Goal: Transaction & Acquisition: Purchase product/service

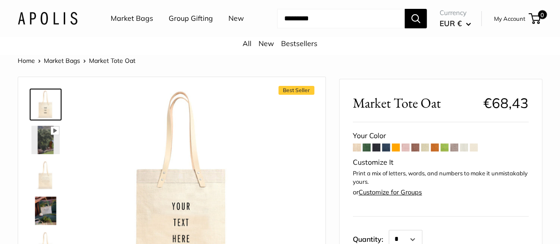
click at [357, 151] on span at bounding box center [357, 147] width 8 height 8
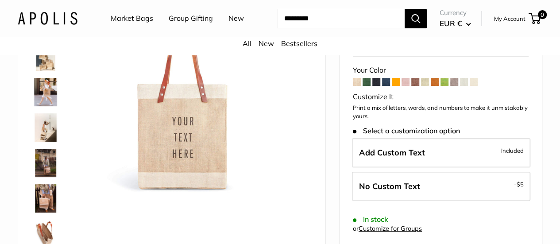
scroll to position [84, 0]
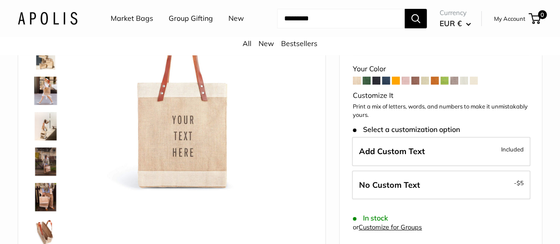
click at [424, 84] on span at bounding box center [425, 81] width 8 height 8
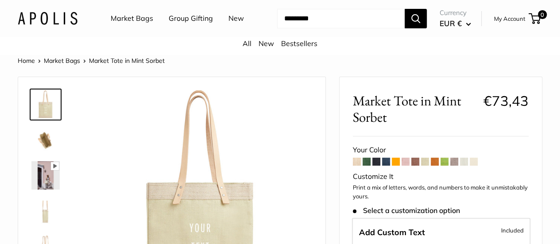
scroll to position [62, 0]
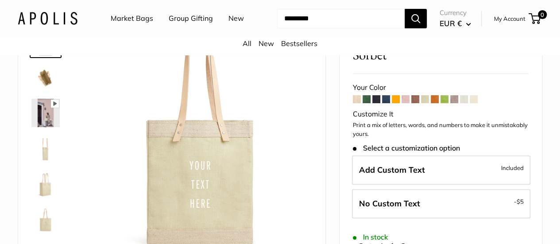
click at [476, 103] on span at bounding box center [473, 99] width 8 height 8
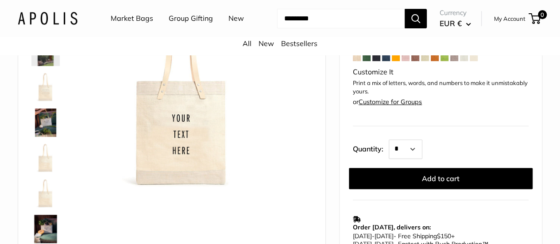
scroll to position [88, 0]
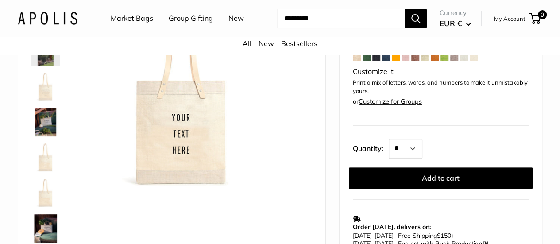
click at [400, 105] on link "Customize for Groups" at bounding box center [389, 101] width 63 height 8
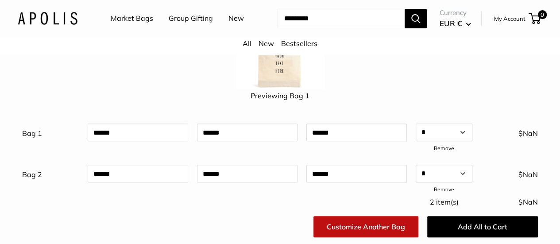
scroll to position [16, 0]
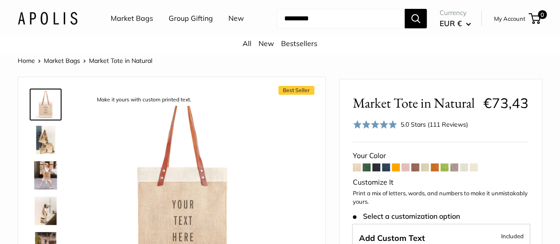
click at [429, 171] on span at bounding box center [425, 167] width 8 height 8
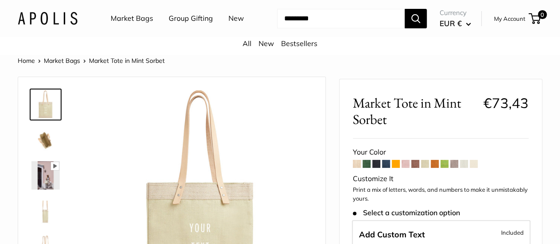
click at [475, 168] on span at bounding box center [473, 164] width 8 height 8
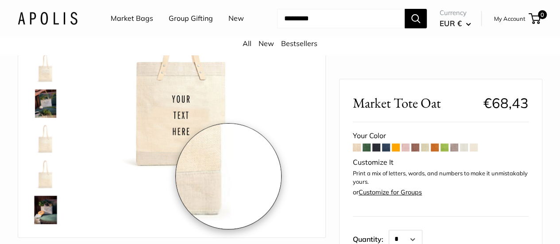
scroll to position [93, 0]
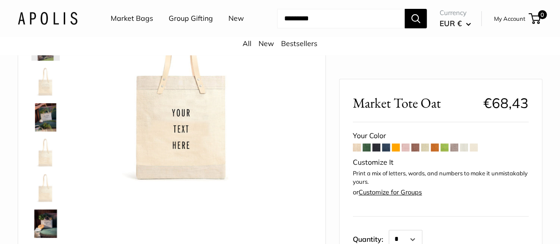
click at [413, 193] on link "Customize for Groups" at bounding box center [389, 192] width 63 height 8
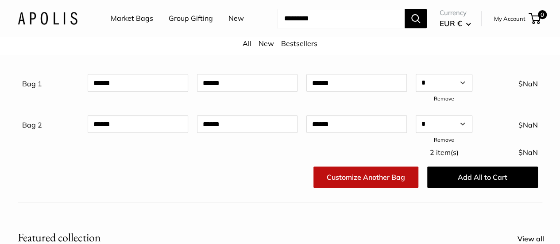
scroll to position [185, 0]
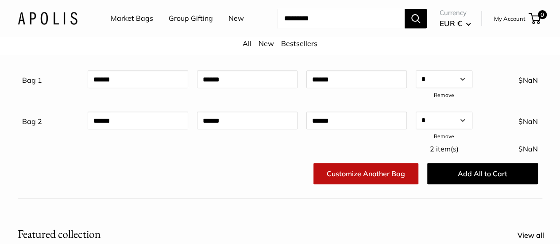
click at [449, 139] on link "Remove" at bounding box center [444, 136] width 20 height 7
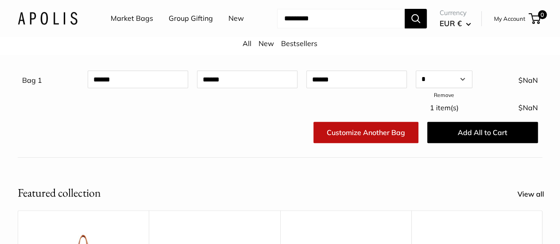
scroll to position [140, 0]
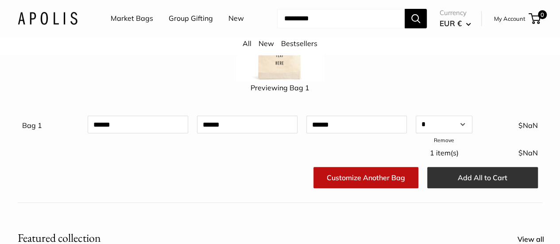
click at [439, 188] on button "Add All to Cart" at bounding box center [482, 177] width 111 height 21
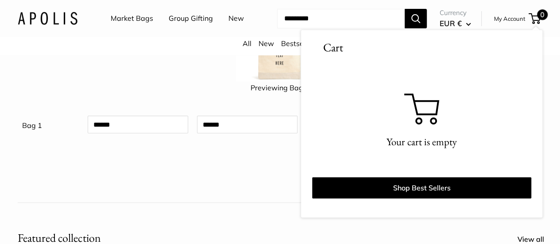
click at [273, 163] on div at bounding box center [246, 153] width 109 height 20
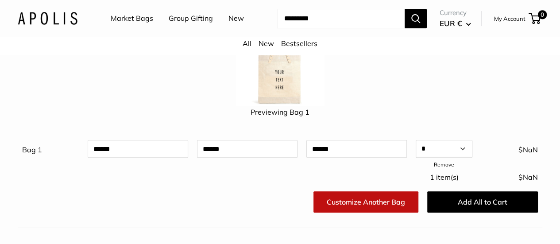
scroll to position [115, 0]
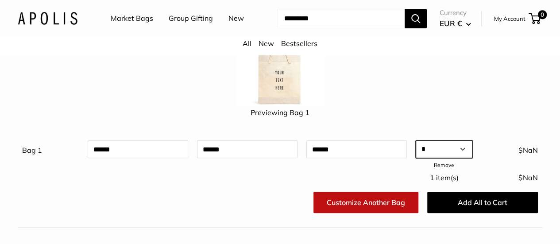
click at [429, 157] on select "* * * * * * * * * ** ** ** ** ** ** ** ** ** ** ** ** ** ** ** ** ** ** ** ** *…" at bounding box center [443, 149] width 57 height 18
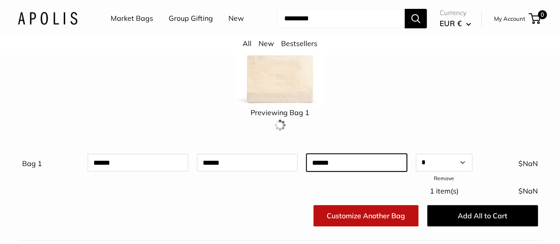
click at [364, 161] on div at bounding box center [356, 167] width 109 height 35
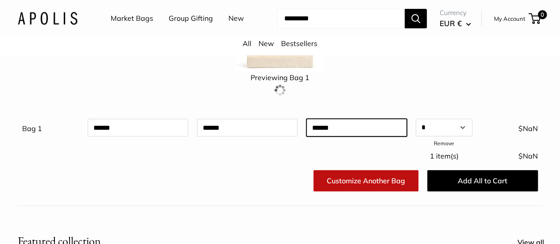
scroll to position [150, 0]
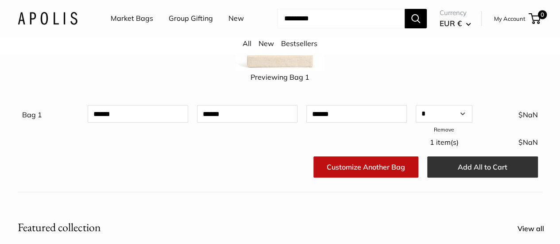
click at [464, 177] on button "Add All to Cart" at bounding box center [482, 166] width 111 height 21
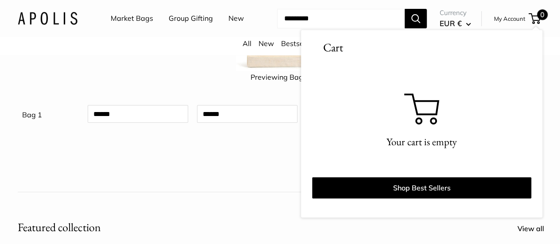
click at [230, 192] on div "Previewing Bag 1 Bag 1 Qty * * * * * * * * * ** ** ** ** ** ** ** ** ** ** ** *…" at bounding box center [280, 85] width 524 height 213
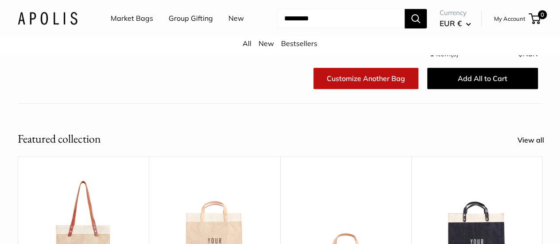
scroll to position [186, 0]
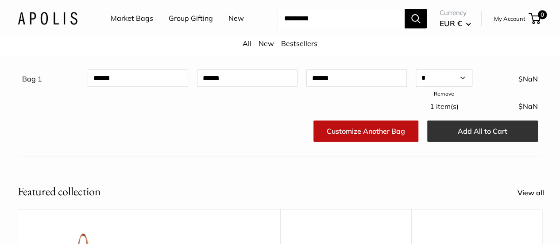
click at [429, 139] on button "Add All to Cart" at bounding box center [482, 130] width 111 height 21
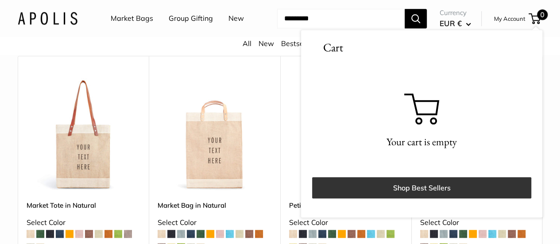
scroll to position [430, 0]
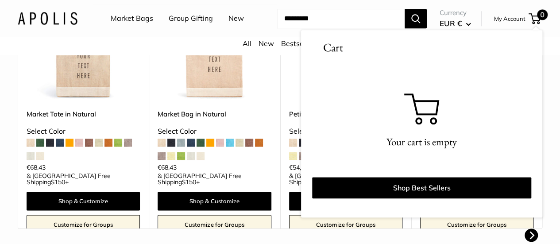
click at [145, 123] on div "Upgrade: Next Day Fulfillment Customizable Text Long Handle Best Seller Market …" at bounding box center [83, 104] width 131 height 278
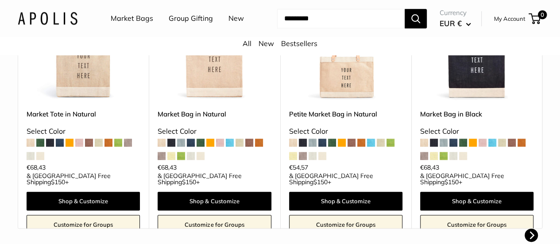
click at [39, 160] on span at bounding box center [40, 156] width 8 height 8
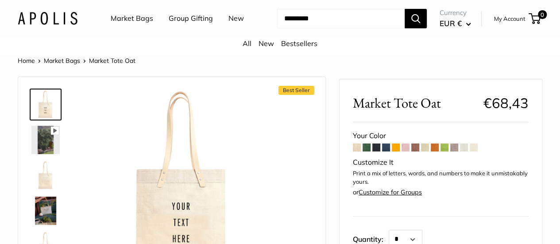
click at [383, 169] on div "Customize It" at bounding box center [441, 162] width 176 height 13
drag, startPoint x: 382, startPoint y: 172, endPoint x: 421, endPoint y: 176, distance: 38.7
click at [421, 169] on div "Customize It" at bounding box center [441, 162] width 176 height 13
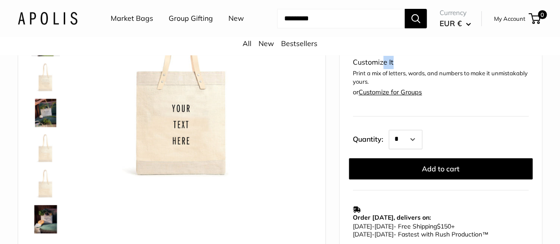
scroll to position [178, 0]
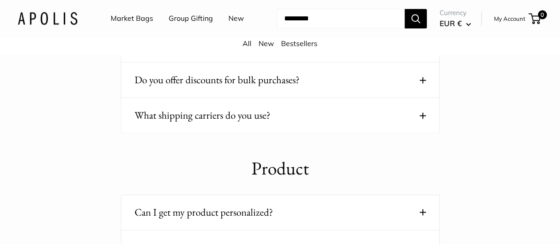
scroll to position [689, 0]
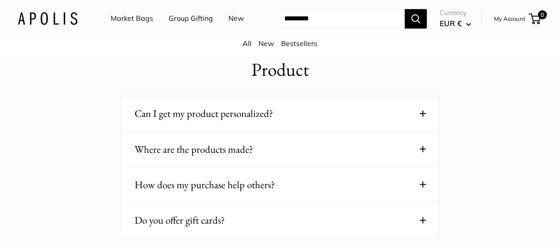
click at [413, 122] on button "Can I get my product personalized?" at bounding box center [279, 113] width 291 height 17
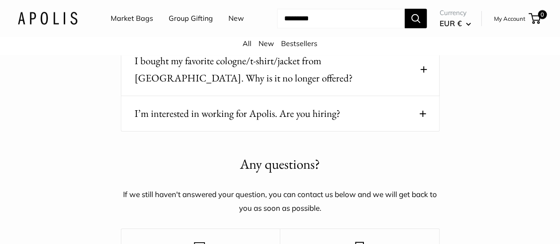
scroll to position [1521, 0]
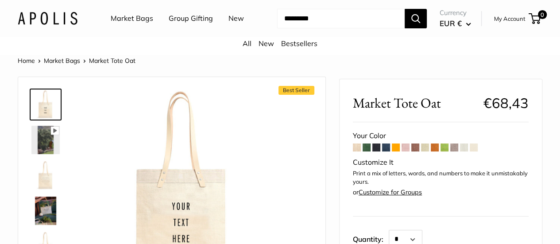
click at [368, 186] on p "Print a mix of letters, words, and numbers to make it unmistakably yours." at bounding box center [441, 177] width 176 height 17
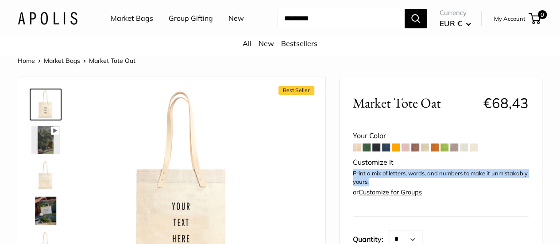
drag, startPoint x: 368, startPoint y: 187, endPoint x: 352, endPoint y: 182, distance: 16.8
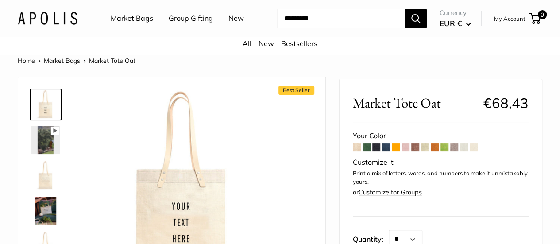
click at [367, 177] on p "Print a mix of letters, words, and numbers to make it unmistakably yours." at bounding box center [441, 177] width 176 height 17
click at [461, 151] on span at bounding box center [464, 147] width 8 height 8
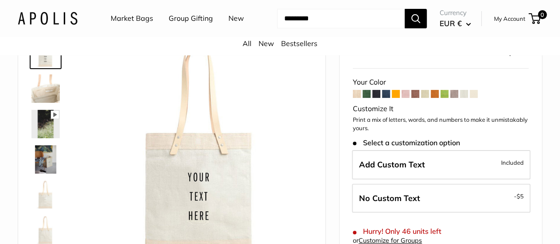
scroll to position [8, 0]
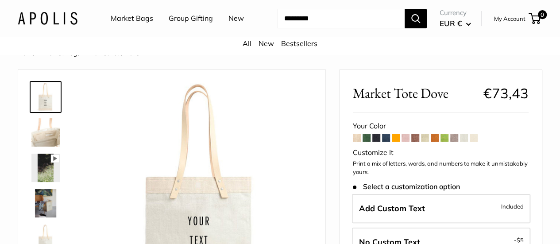
click at [473, 142] on span at bounding box center [473, 138] width 8 height 8
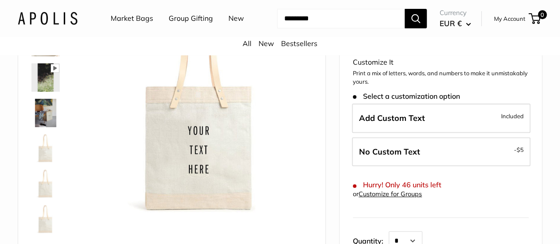
scroll to position [100, 0]
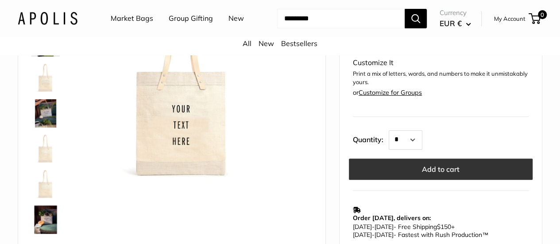
click at [453, 180] on button "Add to cart" at bounding box center [441, 168] width 184 height 21
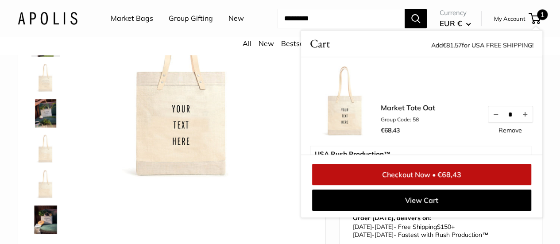
click at [415, 123] on li "Group Code: 58" at bounding box center [407, 119] width 54 height 8
click at [419, 123] on li "Group Code: 58" at bounding box center [407, 119] width 54 height 8
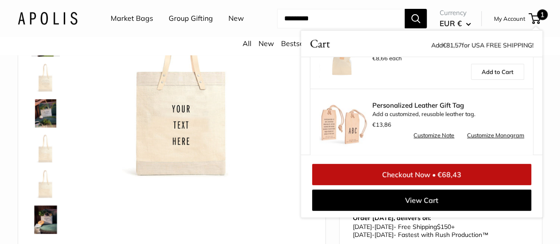
scroll to position [243, 0]
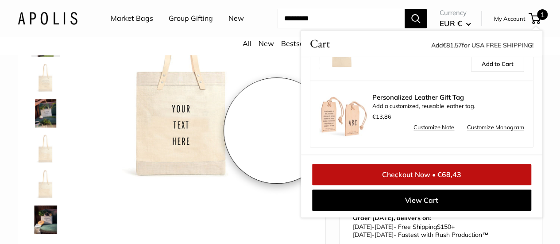
click at [276, 131] on img at bounding box center [182, 86] width 187 height 187
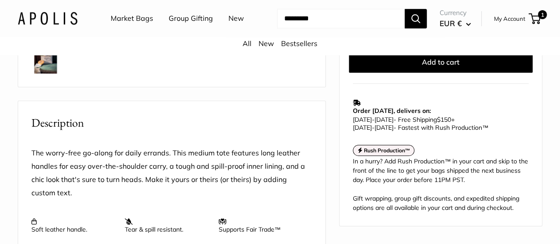
scroll to position [257, 0]
click at [398, 139] on div "Market Tote Oat €68,43 Customizable Text Short Handle Save €-68,43 €68,43 / & U…" at bounding box center [440, 49] width 202 height 353
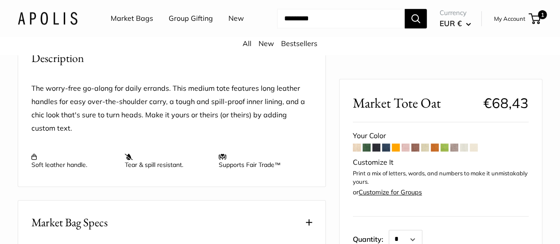
scroll to position [323, 0]
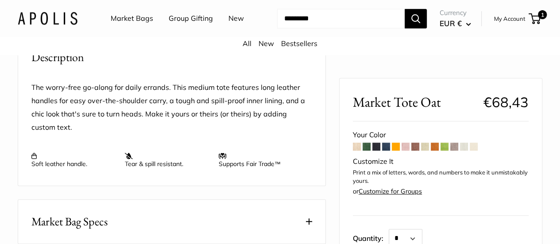
click at [358, 147] on span at bounding box center [357, 147] width 8 height 8
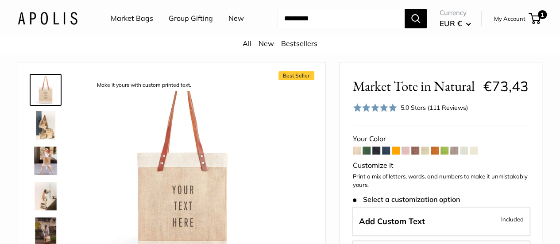
scroll to position [13, 0]
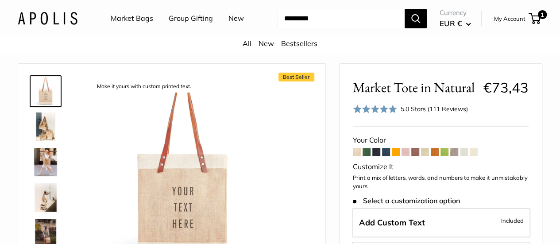
click at [477, 156] on span at bounding box center [473, 152] width 8 height 8
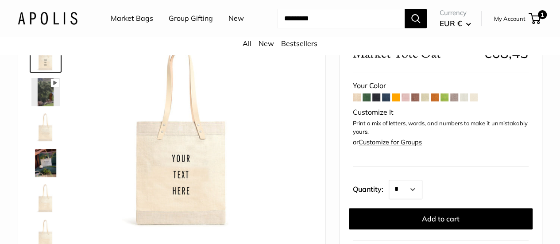
scroll to position [45, 0]
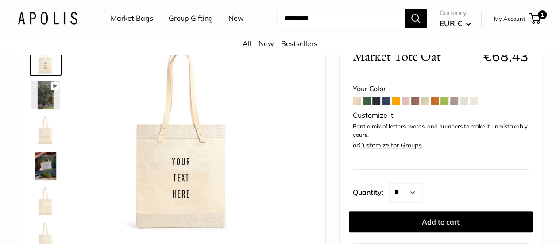
click at [403, 149] on link "Customize for Groups" at bounding box center [389, 145] width 63 height 8
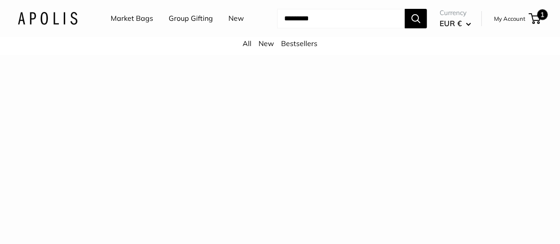
click at [529, 24] on div "1 Cart" at bounding box center [534, 18] width 11 height 11
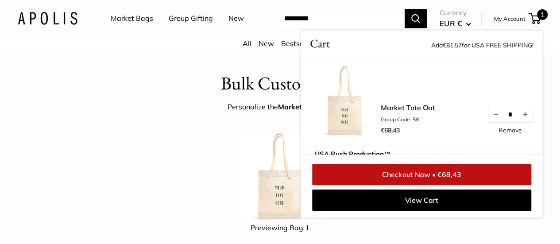
click at [0, 0] on span "Cart" at bounding box center [0, 0] width 0 height 0
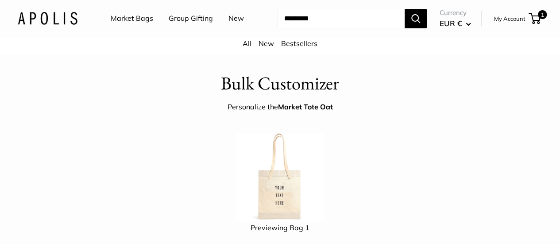
scroll to position [154, 0]
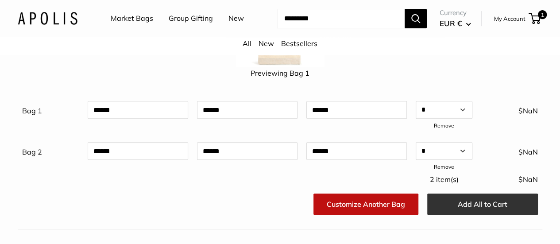
click at [442, 211] on button "Add All to Cart" at bounding box center [482, 203] width 111 height 21
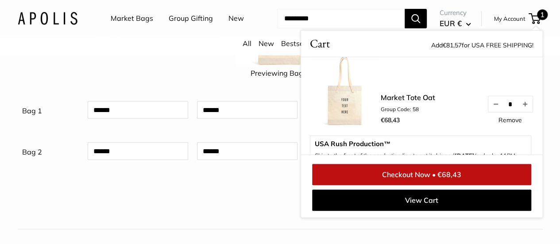
scroll to position [0, 0]
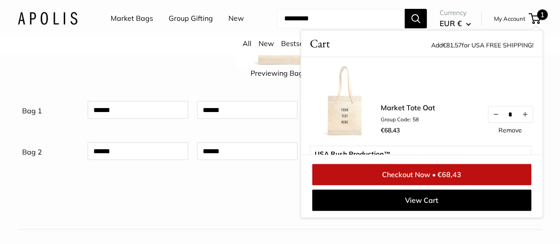
click at [254, 210] on div at bounding box center [210, 204] width 95 height 28
